Goal: Navigation & Orientation: Find specific page/section

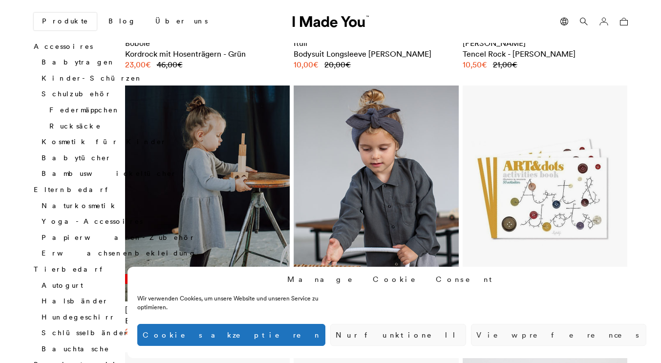
scroll to position [1165, 0]
click at [56, 312] on link "Hundegeschirr" at bounding box center [79, 316] width 74 height 9
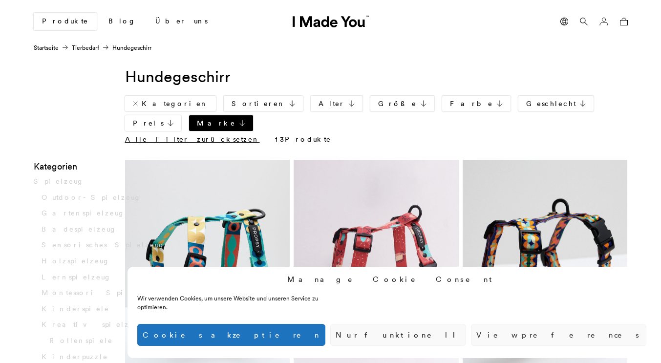
click at [466, 335] on button "Nur funktionell" at bounding box center [398, 335] width 136 height 22
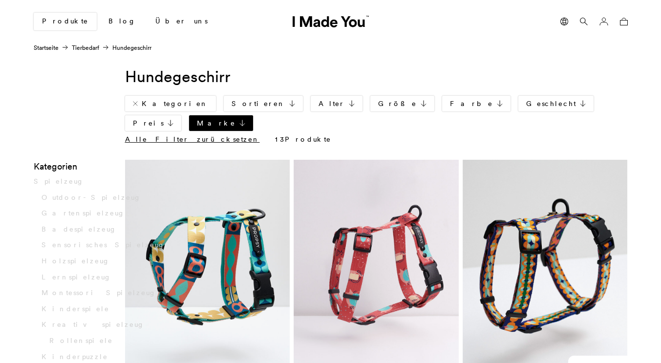
scroll to position [1165, 0]
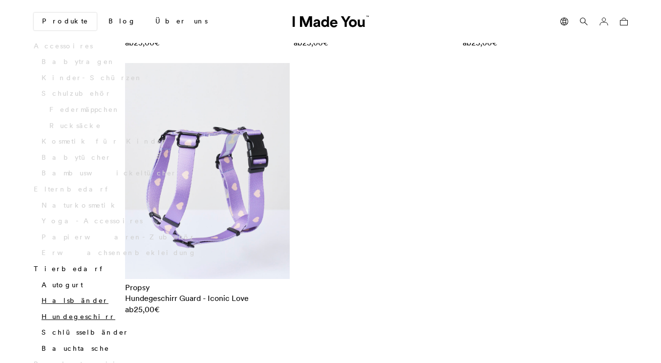
click at [58, 296] on link "Halsbänder" at bounding box center [75, 300] width 67 height 9
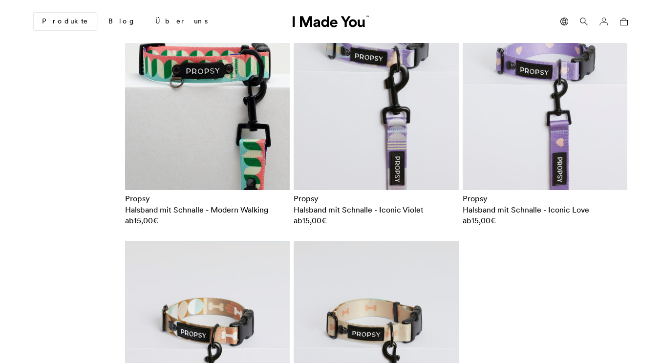
scroll to position [2055, 0]
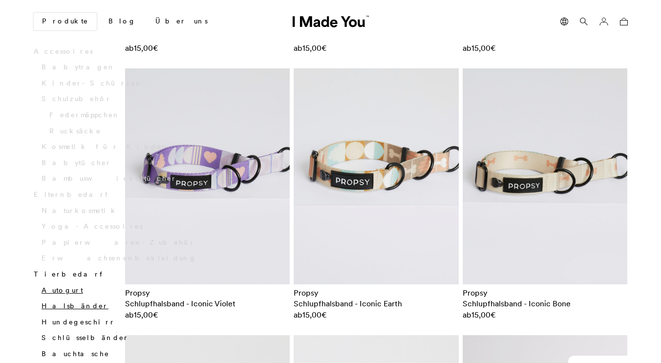
click at [50, 286] on link "Autogurt" at bounding box center [63, 290] width 42 height 9
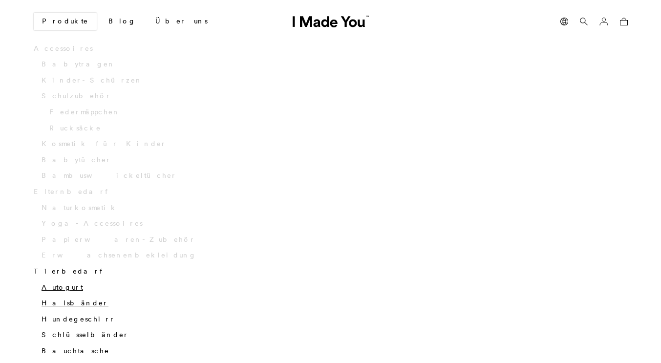
click at [43, 299] on link "Halsbänder" at bounding box center [75, 303] width 67 height 9
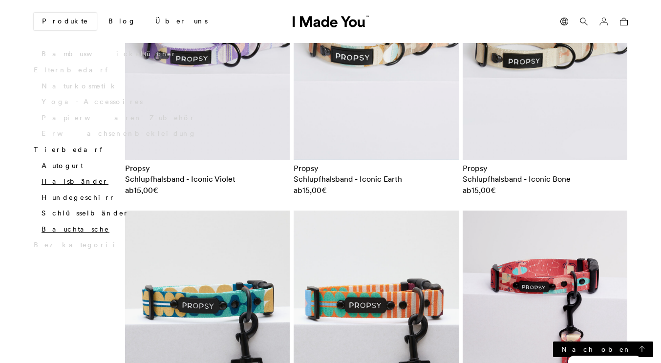
click at [46, 225] on link "Bauchtasche" at bounding box center [76, 229] width 68 height 9
